Goal: Answer question/provide support

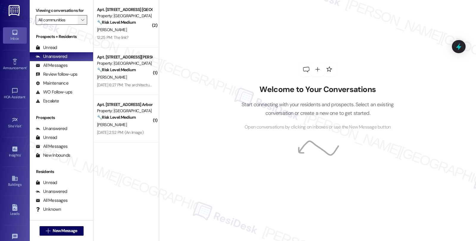
click at [81, 22] on icon "" at bounding box center [82, 20] width 3 height 5
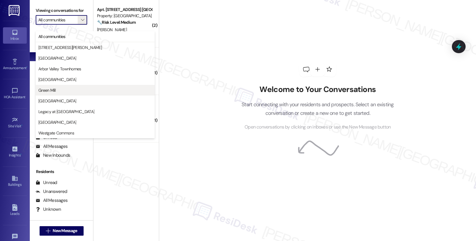
click at [57, 93] on button "Green Mill" at bounding box center [95, 90] width 119 height 11
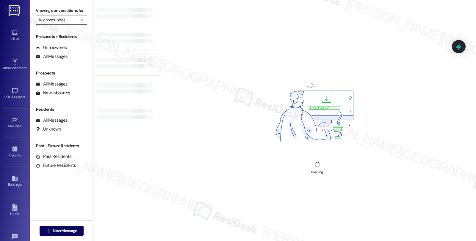
type input "Green Mill"
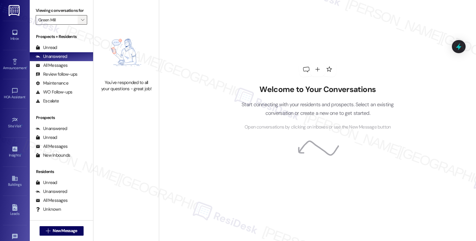
click at [80, 25] on span "" at bounding box center [83, 20] width 6 height 10
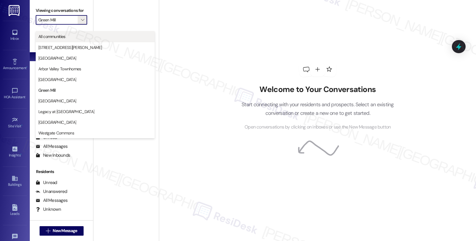
click at [61, 38] on span "All communities" at bounding box center [51, 37] width 27 height 6
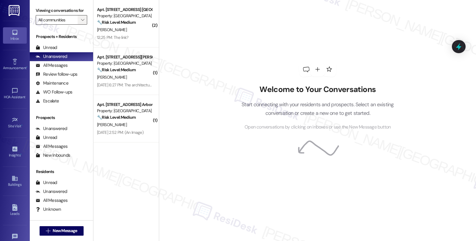
click at [81, 22] on icon "" at bounding box center [82, 20] width 3 height 5
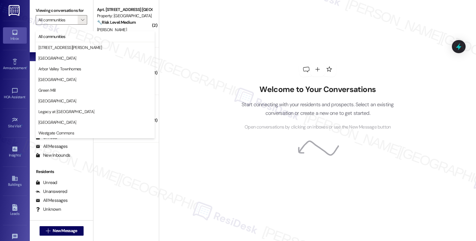
click at [256, 61] on div "Welcome to Your Conversations Start connecting with your residents and prospect…" at bounding box center [317, 96] width 178 height 193
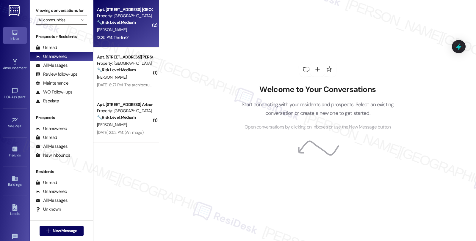
click at [137, 27] on div "[PERSON_NAME]" at bounding box center [124, 29] width 56 height 7
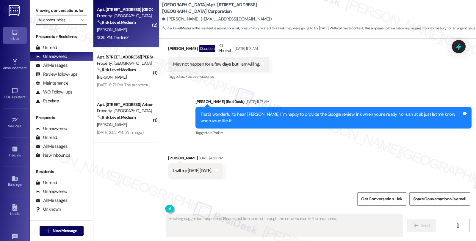
scroll to position [319, 0]
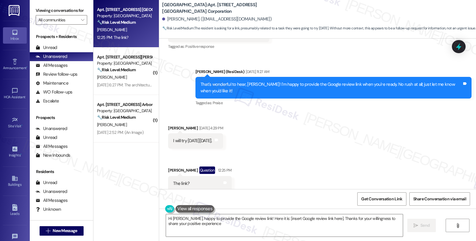
type textarea "Hi [PERSON_NAME], happy to provide the Google review link! Here it is: [insert …"
click at [260, 230] on textarea "Hi [PERSON_NAME], happy to provide the Google review link! Here it is: [insert …" at bounding box center [284, 226] width 237 height 22
click at [453, 51] on div at bounding box center [459, 46] width 18 height 17
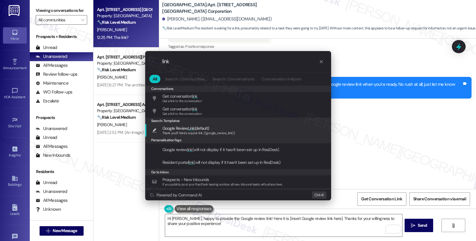
type input "link"
click at [196, 132] on span "Thank you!!! Here's a quick link {{google_review_link}}" at bounding box center [198, 133] width 73 height 4
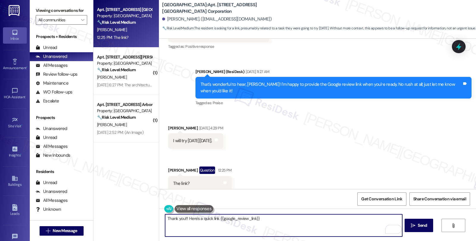
click at [165, 219] on textarea "Thank you!!! Here's a quick link {{google_review_link}}" at bounding box center [283, 226] width 237 height 22
click at [171, 167] on div "[PERSON_NAME] Question 12:25 PM" at bounding box center [199, 172] width 63 height 10
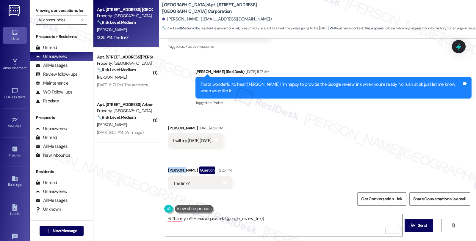
click at [171, 167] on div "[PERSON_NAME] Question 12:25 PM" at bounding box center [199, 172] width 63 height 10
copy div "[PERSON_NAME]"
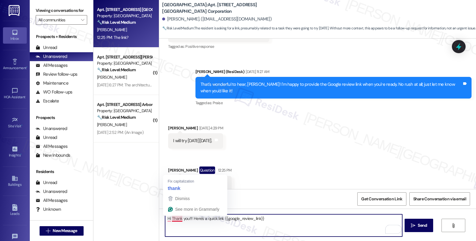
click at [167, 220] on textarea "Hi Thank you!!! Here's a quick link {{google_review_link}}" at bounding box center [283, 226] width 237 height 22
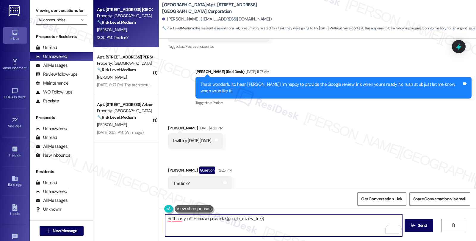
paste textarea "[PERSON_NAME]"
click at [168, 219] on textarea "HiCharles Thank you!!! Here's a quick link {{google_review_link}}" at bounding box center [283, 226] width 237 height 22
click at [181, 219] on textarea "Hi [PERSON_NAME] Thank you!!! Here's a quick link {{google_review_link}}" at bounding box center [283, 226] width 237 height 22
click at [285, 216] on textarea "Hi [PERSON_NAME], thank you!!! Here's a quick link {{google_review_link}}" at bounding box center [283, 226] width 237 height 22
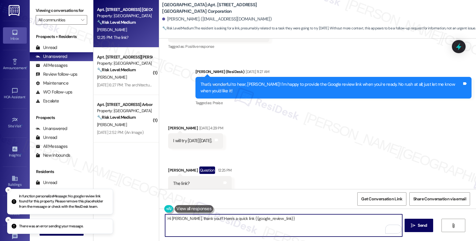
click at [287, 217] on textarea "Hi [PERSON_NAME], thank you!!! Here's a quick link {{google_review_link}}" at bounding box center [283, 226] width 237 height 22
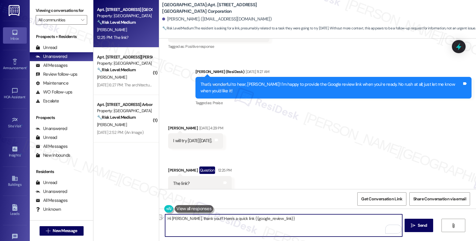
drag, startPoint x: 287, startPoint y: 222, endPoint x: 123, endPoint y: 225, distance: 164.2
click at [123, 225] on div "Apt. [STREET_ADDRESS] [GEOGRAPHIC_DATA] Corporation Property: Lakeland Pointe 🔧…" at bounding box center [284, 120] width 382 height 241
click at [282, 220] on textarea "Hi [PERSON_NAME], thank you!!! Here's a quick link {{google_review_link}}" at bounding box center [283, 226] width 237 height 22
click at [288, 220] on textarea "Hi [PERSON_NAME], thank you!!! Here's a quick link {{google_review_link}}" at bounding box center [283, 226] width 237 height 22
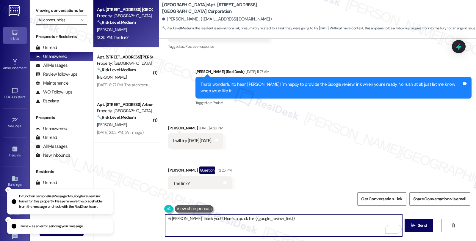
type textarea "Hi [PERSON_NAME], thank you!!! Here's a quick link {{google_review_link}}"
click at [272, 183] on div "Received via SMS [PERSON_NAME] [DATE] 4:29 PM I will try [DATE][DATE]. Tags and…" at bounding box center [317, 154] width 317 height 84
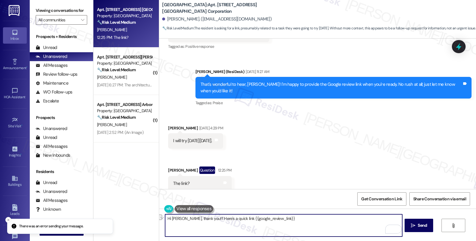
drag, startPoint x: 277, startPoint y: 219, endPoint x: 150, endPoint y: 219, distance: 127.3
click at [150, 219] on div "Apt. [STREET_ADDRESS] [GEOGRAPHIC_DATA] Corporation Property: Lakeland Pointe 🔧…" at bounding box center [284, 120] width 382 height 241
click at [268, 168] on div "Received via SMS [PERSON_NAME] [DATE] 4:29 PM I will try [DATE][DATE]. Tags and…" at bounding box center [317, 154] width 317 height 84
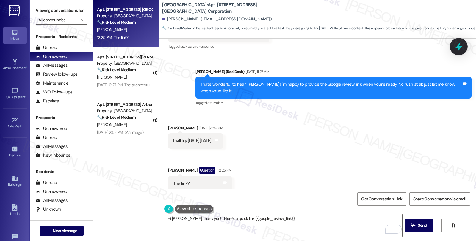
click at [454, 46] on icon at bounding box center [459, 47] width 10 height 10
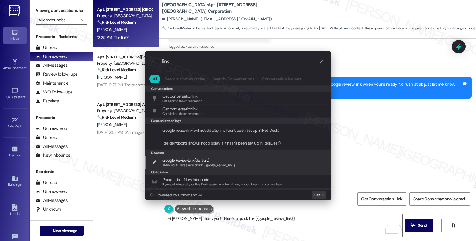
type input "link"
click at [247, 159] on div "Google Review Link (default) Thank you!!! Here's a quick link {{google_review_l…" at bounding box center [239, 162] width 174 height 11
type textarea "Thank you!!! Here's a quick link {{google_review_link}}"
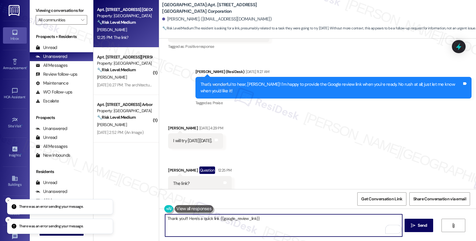
click at [269, 219] on textarea "Thank you!!! Here's a quick link {{google_review_link}}" at bounding box center [283, 226] width 237 height 22
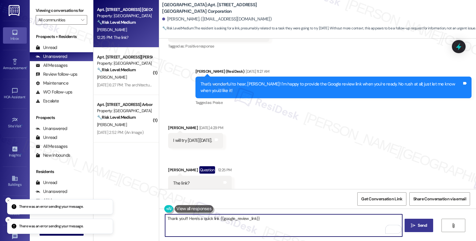
click at [419, 224] on span "Send" at bounding box center [422, 226] width 9 height 6
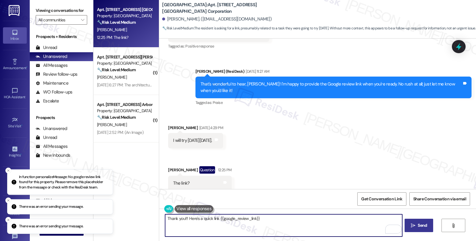
click at [280, 217] on textarea "Thank you!!! Here's a quick link {{google_review_link}}" at bounding box center [283, 226] width 237 height 22
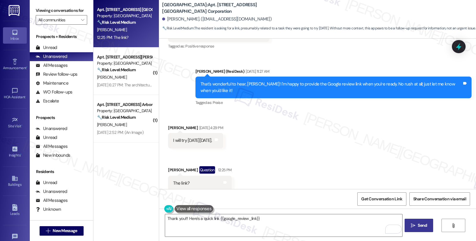
click at [405, 140] on div "Received via SMS [PERSON_NAME] [DATE] 4:29 PM I will try [DATE][DATE]. Tags and…" at bounding box center [317, 154] width 317 height 84
click at [281, 219] on textarea "Thank you!!! Here's a quick link {{google_review_link}}" at bounding box center [283, 226] width 237 height 22
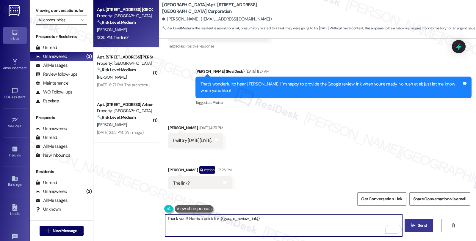
click at [411, 225] on icon "" at bounding box center [413, 226] width 4 height 5
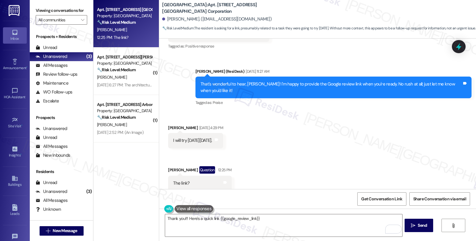
click at [454, 138] on div "Received via SMS [PERSON_NAME] [DATE] 4:29 PM I will try [DATE][DATE]. Tags and…" at bounding box center [317, 154] width 317 height 84
drag, startPoint x: 158, startPoint y: 4, endPoint x: 189, endPoint y: 1, distance: 31.4
click at [189, 2] on b "[GEOGRAPHIC_DATA]: [GEOGRAPHIC_DATA] [STREET_ADDRESS] [GEOGRAPHIC_DATA] Corpora…" at bounding box center [221, 8] width 119 height 13
copy b "[GEOGRAPHIC_DATA]"
click at [399, 175] on div "Received via SMS [PERSON_NAME] [DATE] 4:29 PM I will try [DATE][DATE]. Tags and…" at bounding box center [317, 154] width 317 height 84
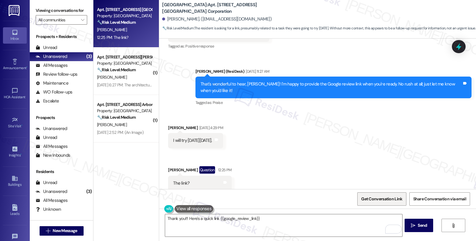
click at [380, 200] on span "Get Conversation Link" at bounding box center [381, 199] width 41 height 6
